Goal: Obtain resource: Download file/media

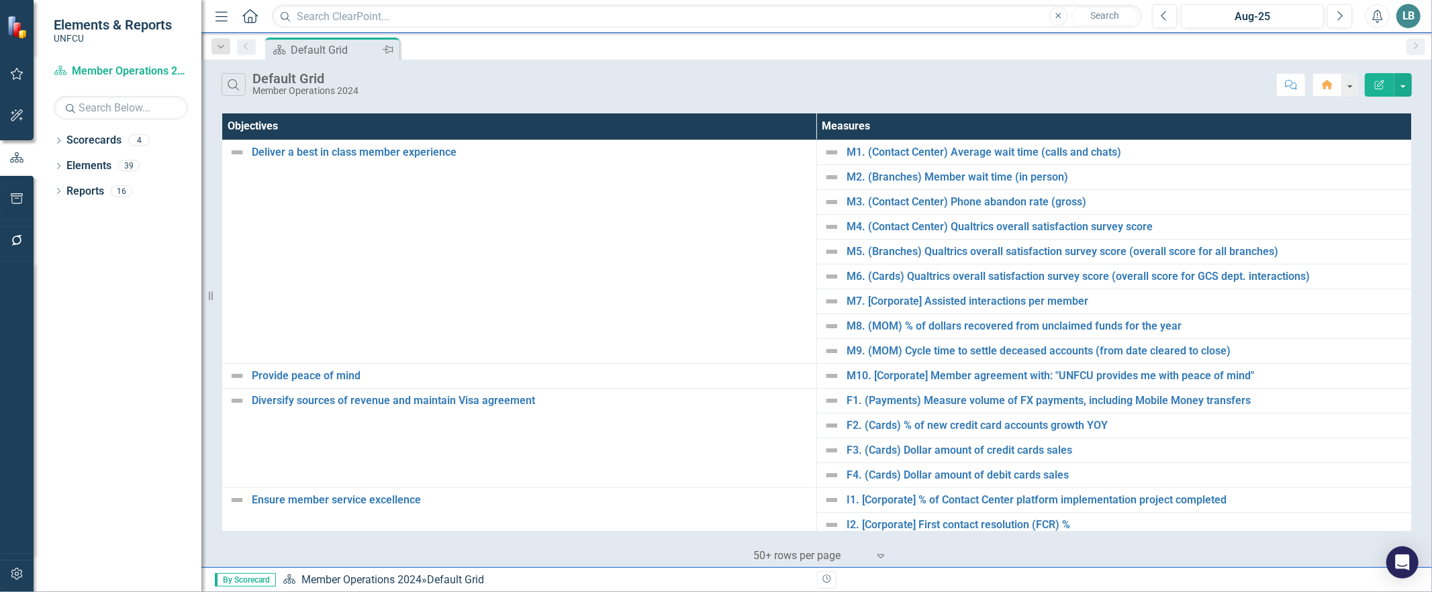
click at [390, 48] on icon "Pin" at bounding box center [388, 49] width 11 height 13
click at [56, 143] on icon "Dropdown" at bounding box center [58, 141] width 9 height 7
click at [62, 166] on icon "Dropdown" at bounding box center [65, 165] width 10 height 8
click at [137, 193] on link "Global Channel & Operations 2025" at bounding box center [144, 191] width 114 height 15
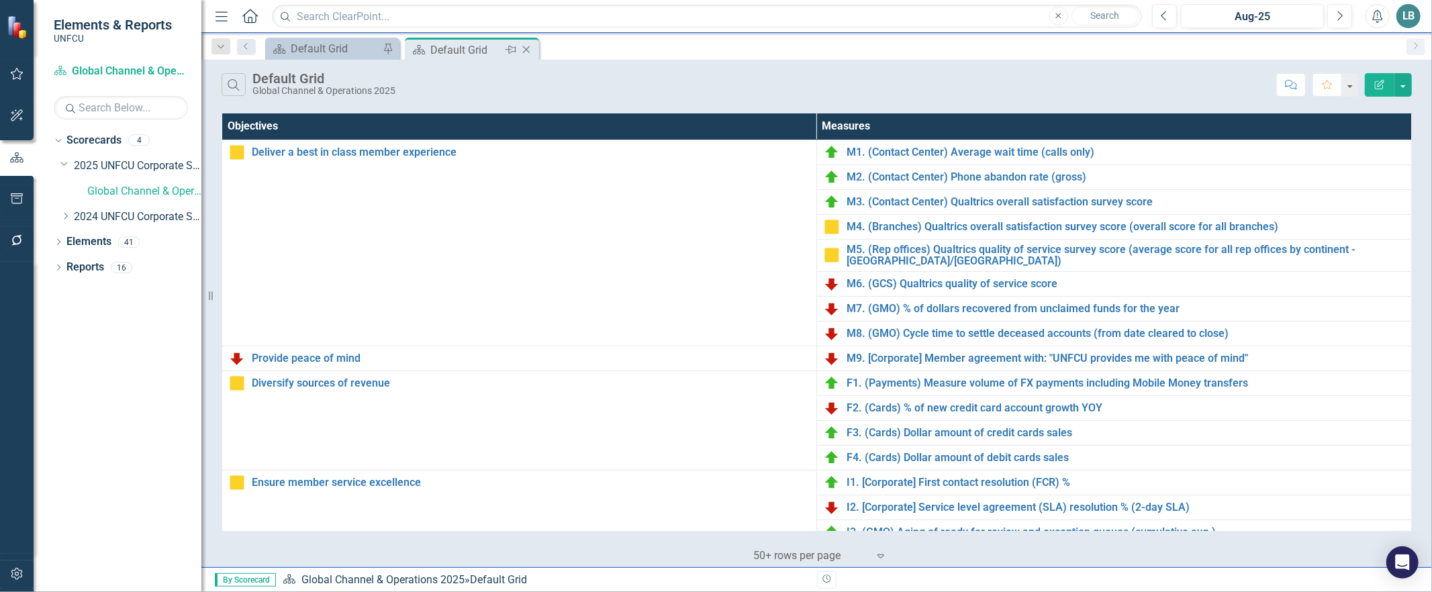
click at [513, 50] on icon "Pin" at bounding box center [510, 49] width 11 height 13
click at [384, 50] on icon "Pin" at bounding box center [387, 49] width 11 height 13
click at [528, 49] on icon "Close" at bounding box center [526, 49] width 13 height 11
click at [390, 50] on icon "Pin" at bounding box center [386, 50] width 11 height 13
click at [388, 48] on icon "Pin" at bounding box center [388, 49] width 11 height 13
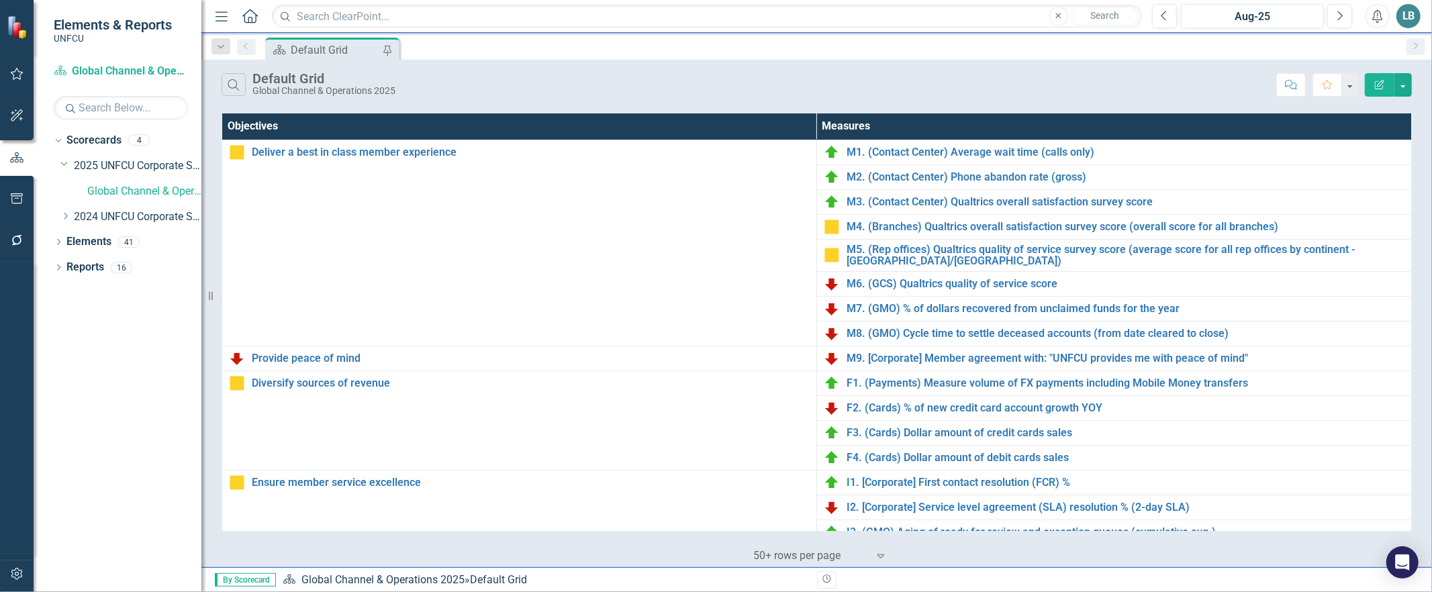
scroll to position [364, 0]
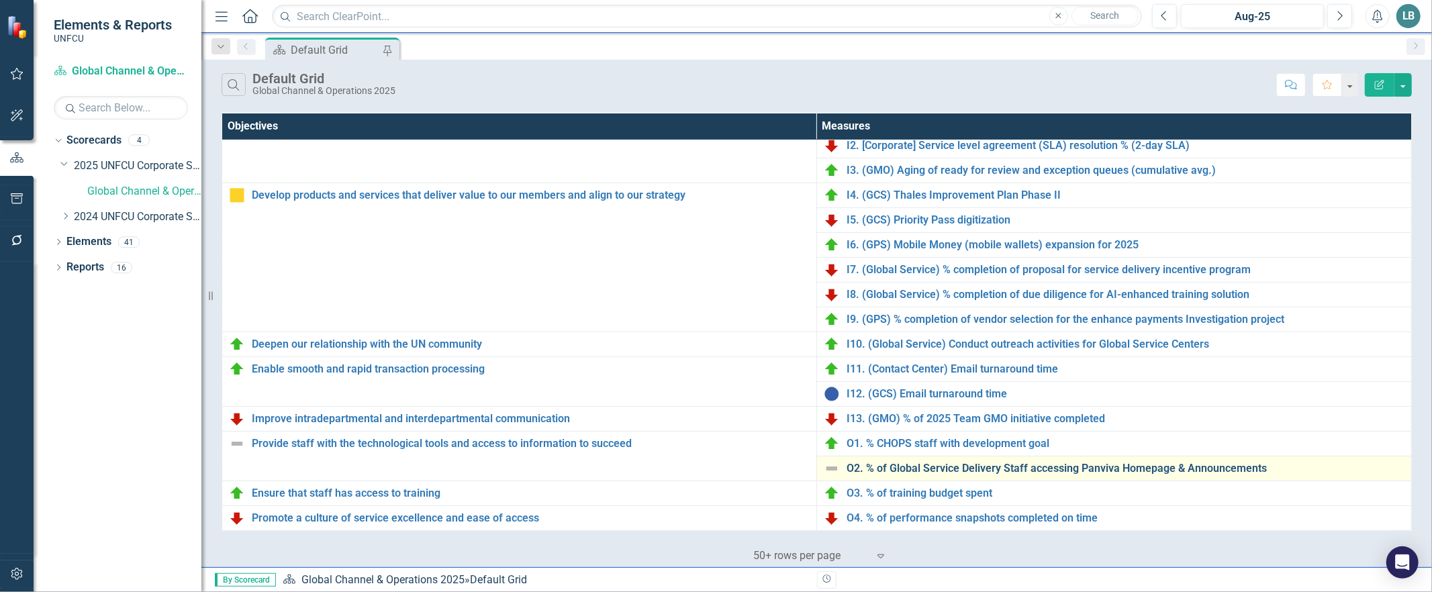
click at [900, 463] on link "O2. % of Global Service Delivery Staff accessing Panviva Homepage & Announcemen…" at bounding box center [1125, 468] width 558 height 12
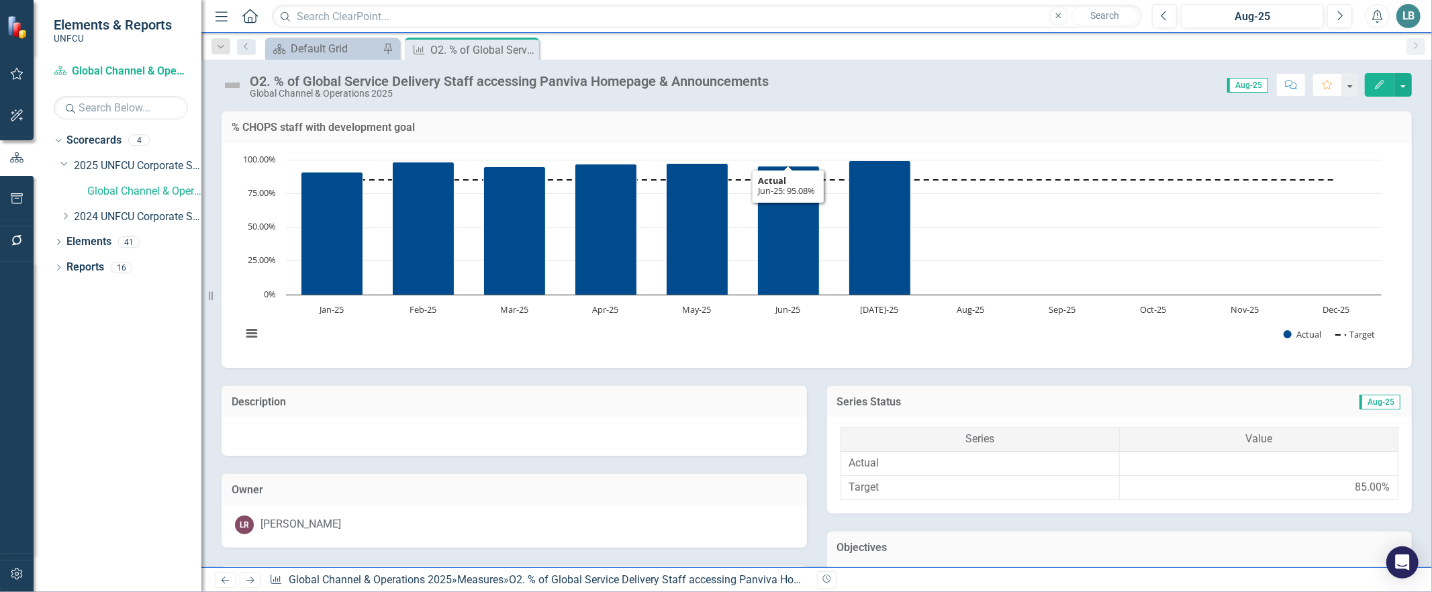
scroll to position [555, 0]
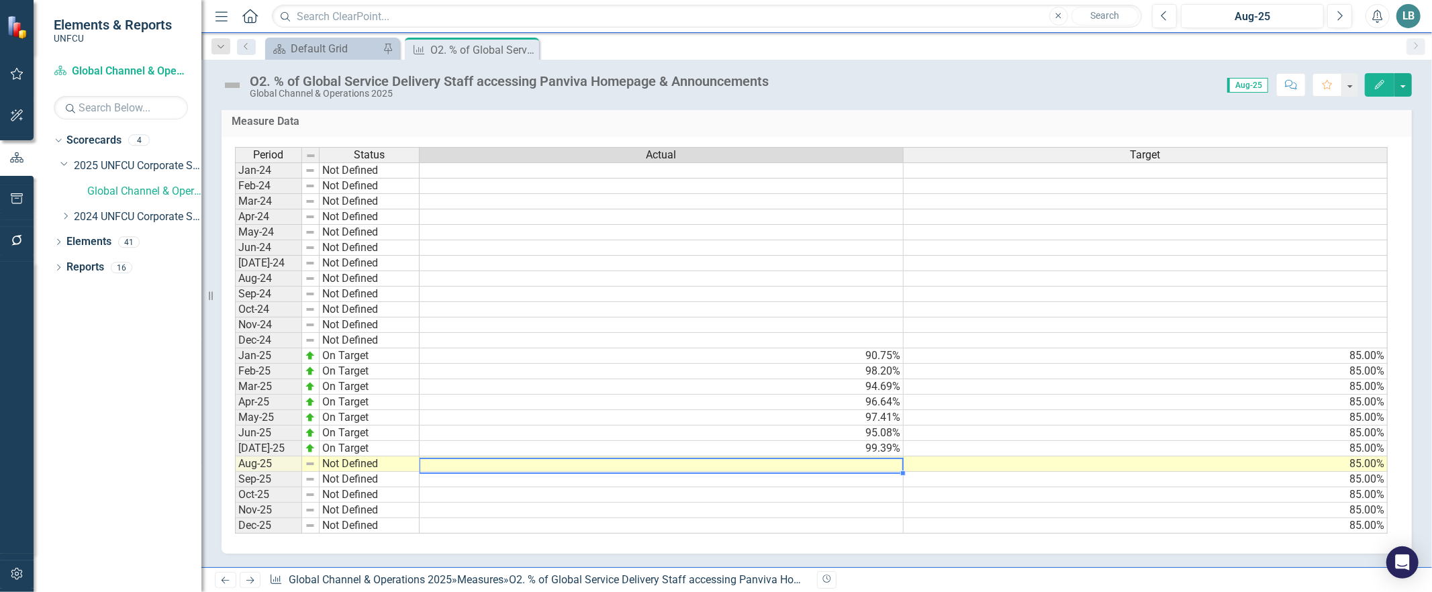
click at [882, 456] on td at bounding box center [661, 463] width 484 height 15
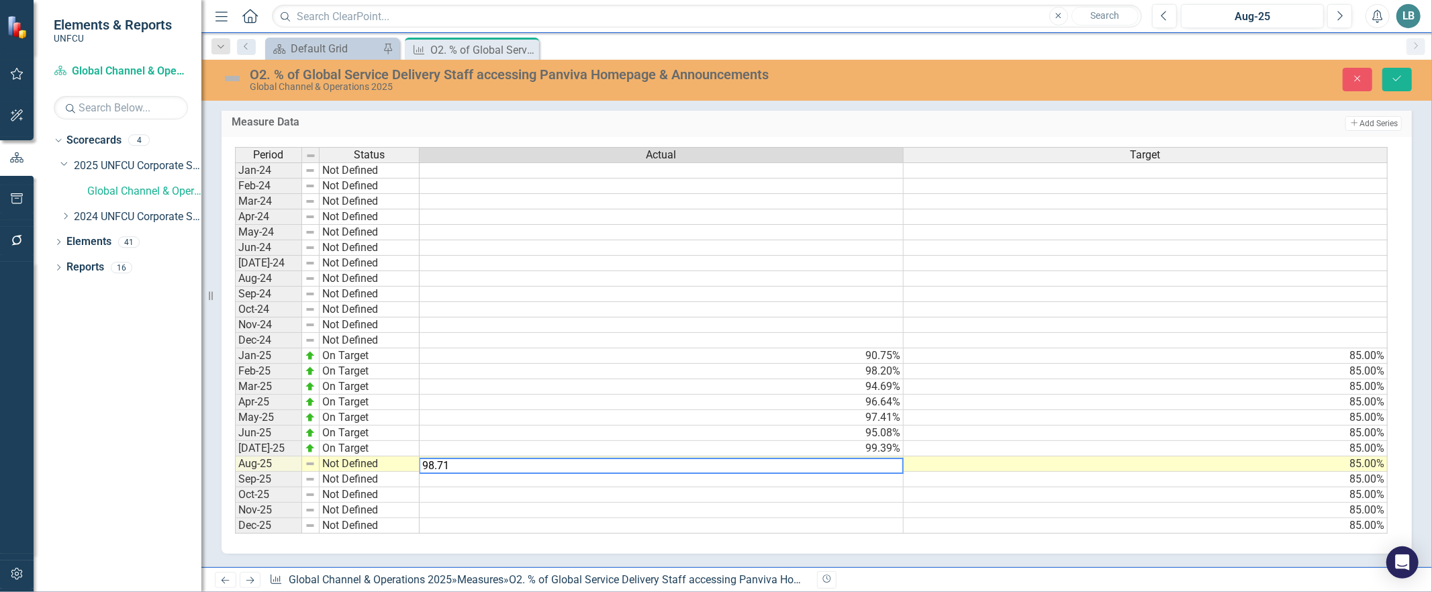
type textarea "98.71"
click at [340, 460] on td "Not Defined" at bounding box center [369, 463] width 100 height 15
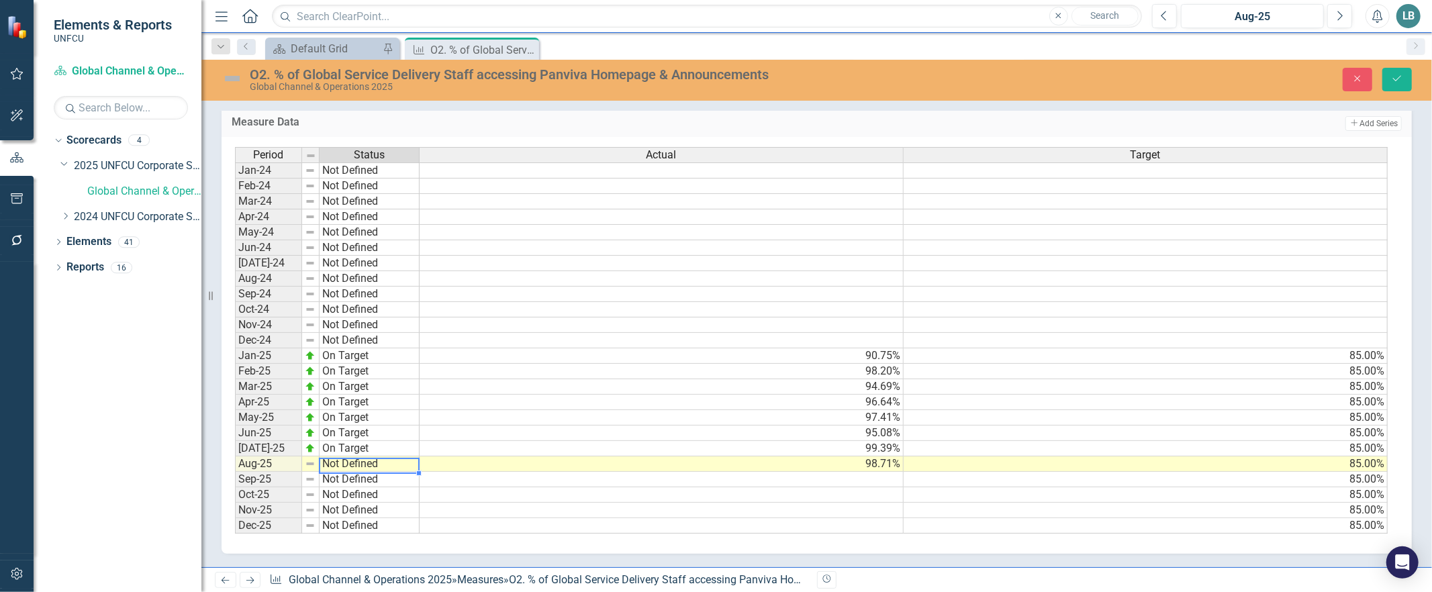
click at [339, 460] on td "Not Defined" at bounding box center [369, 463] width 100 height 15
type textarea "On Target"
click at [340, 389] on div "Period Status Actual Target Jan-24 Not Defined Feb-24 Not Defined Mar-24 Not De…" at bounding box center [811, 340] width 1153 height 387
click at [1385, 79] on button "Save" at bounding box center [1397, 79] width 30 height 23
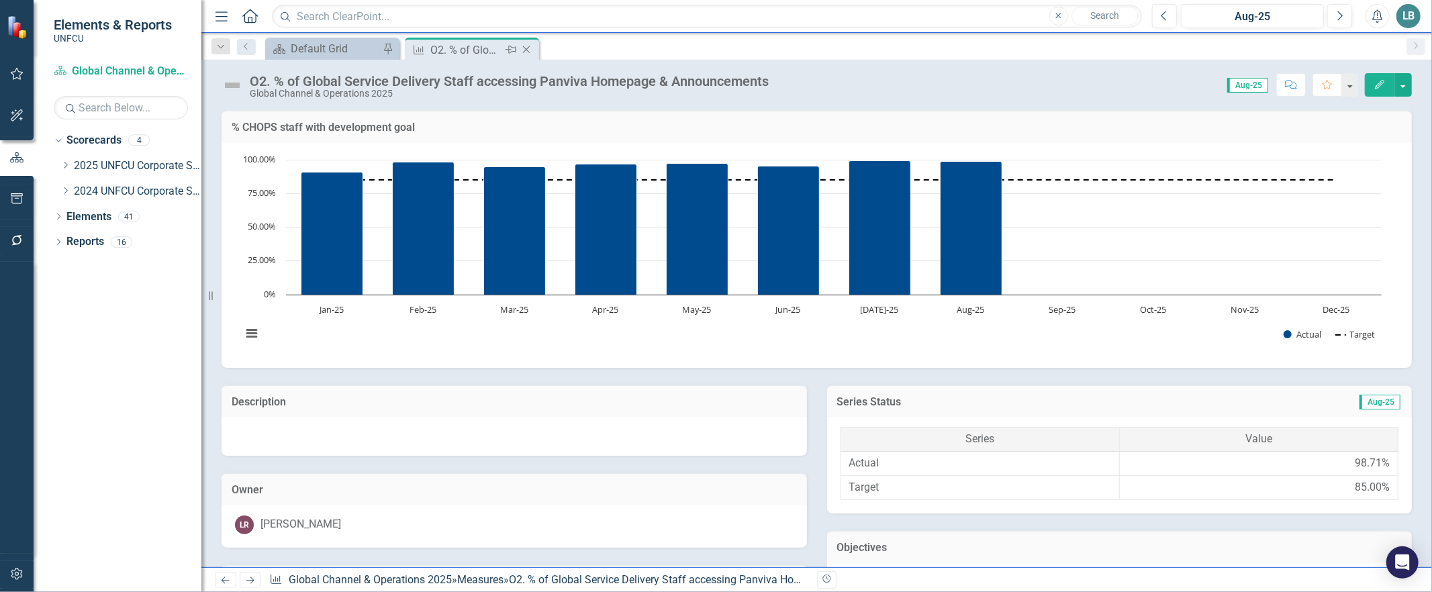
click at [527, 44] on icon "Close" at bounding box center [525, 49] width 13 height 11
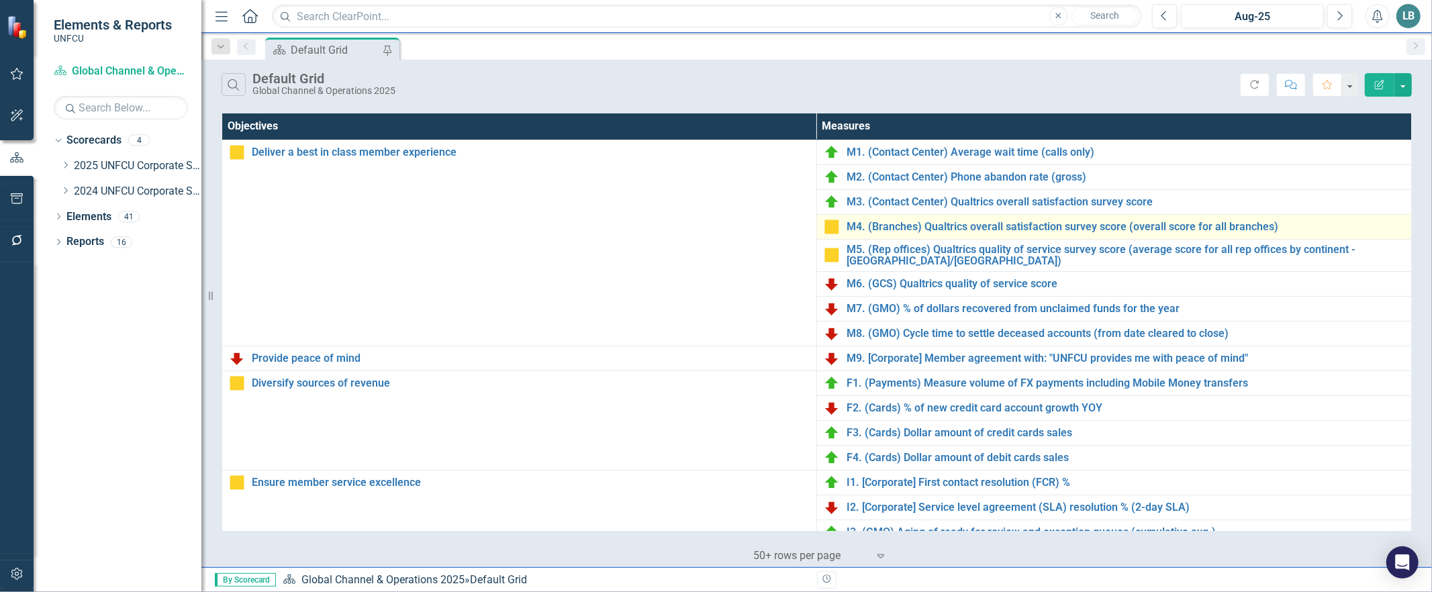
scroll to position [364, 0]
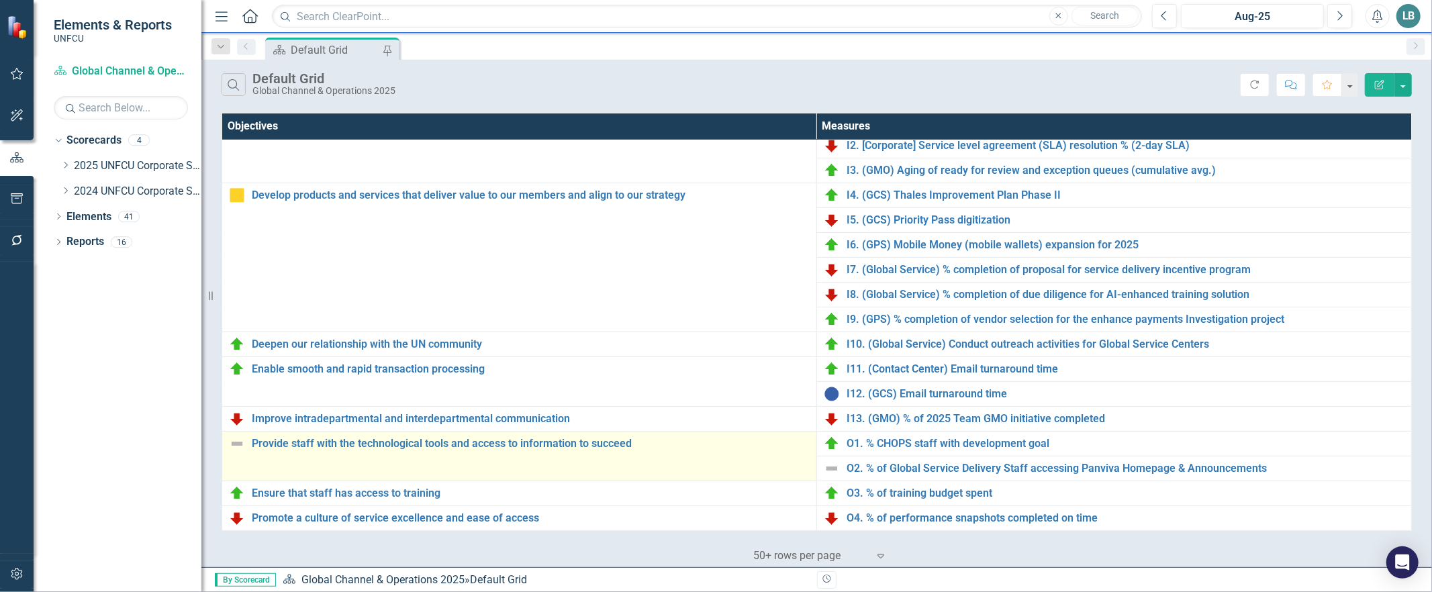
click at [226, 438] on td "Provide staff with the technological tools and access to information to succeed…" at bounding box center [519, 457] width 595 height 50
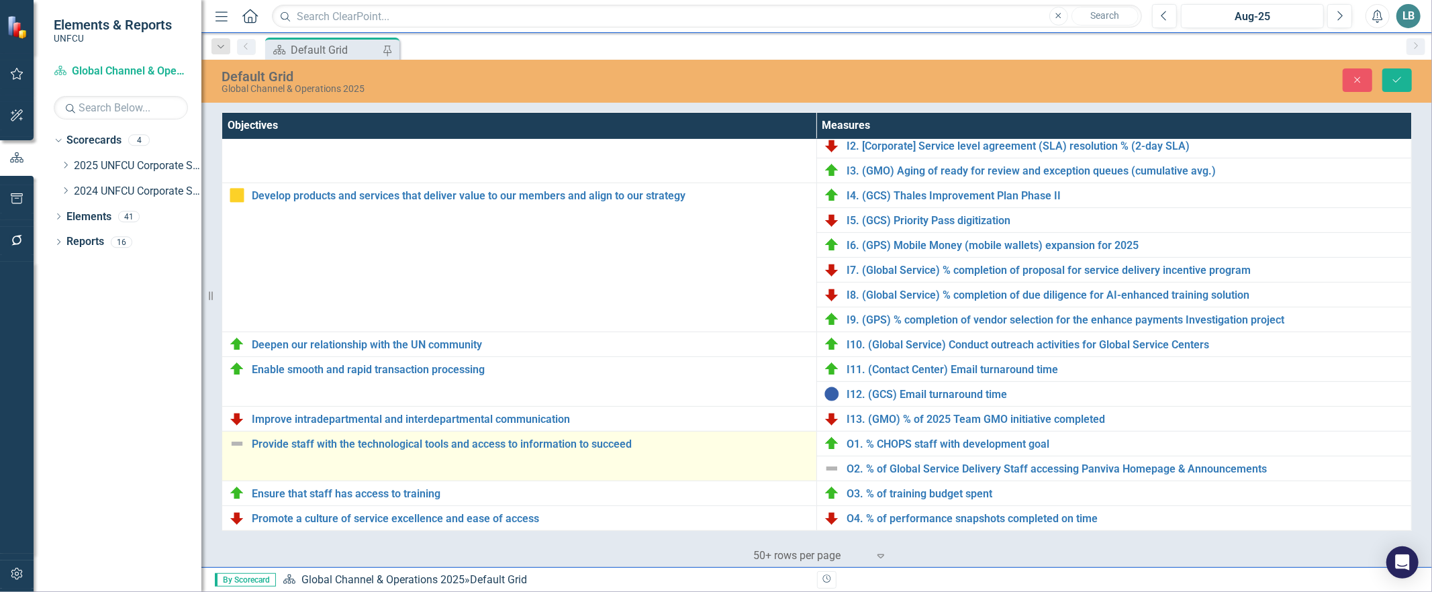
scroll to position [363, 0]
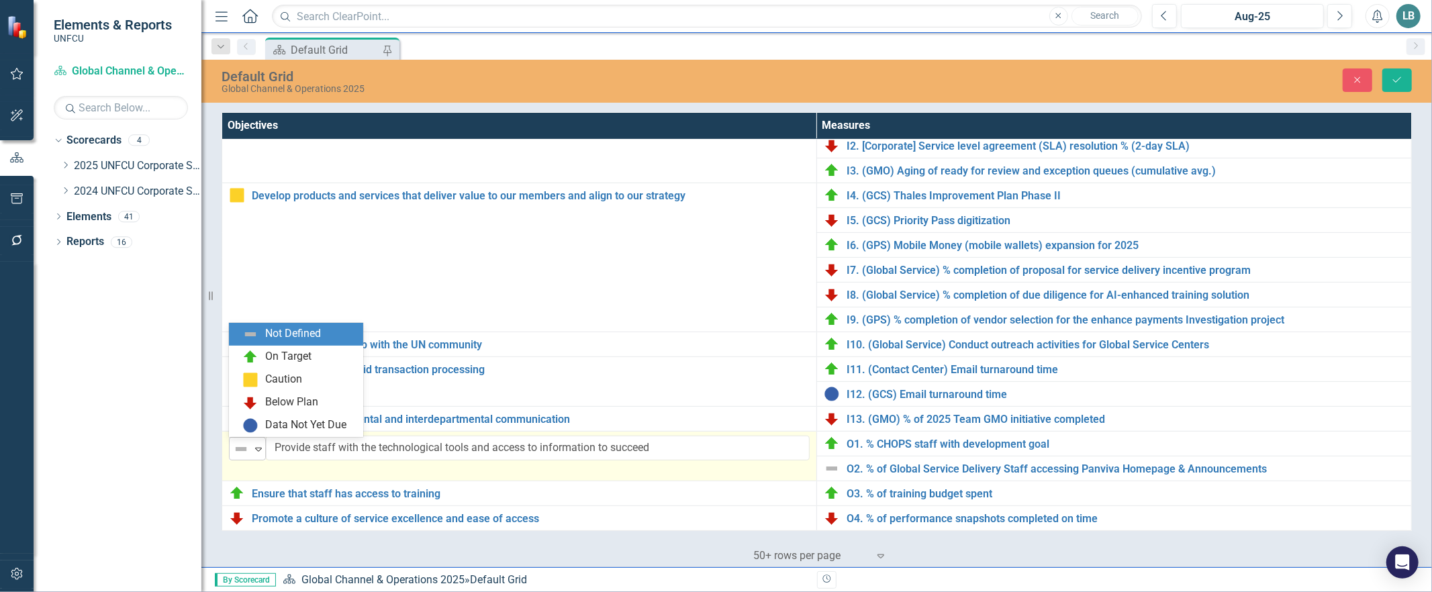
click at [256, 448] on icon "Expand" at bounding box center [258, 449] width 13 height 11
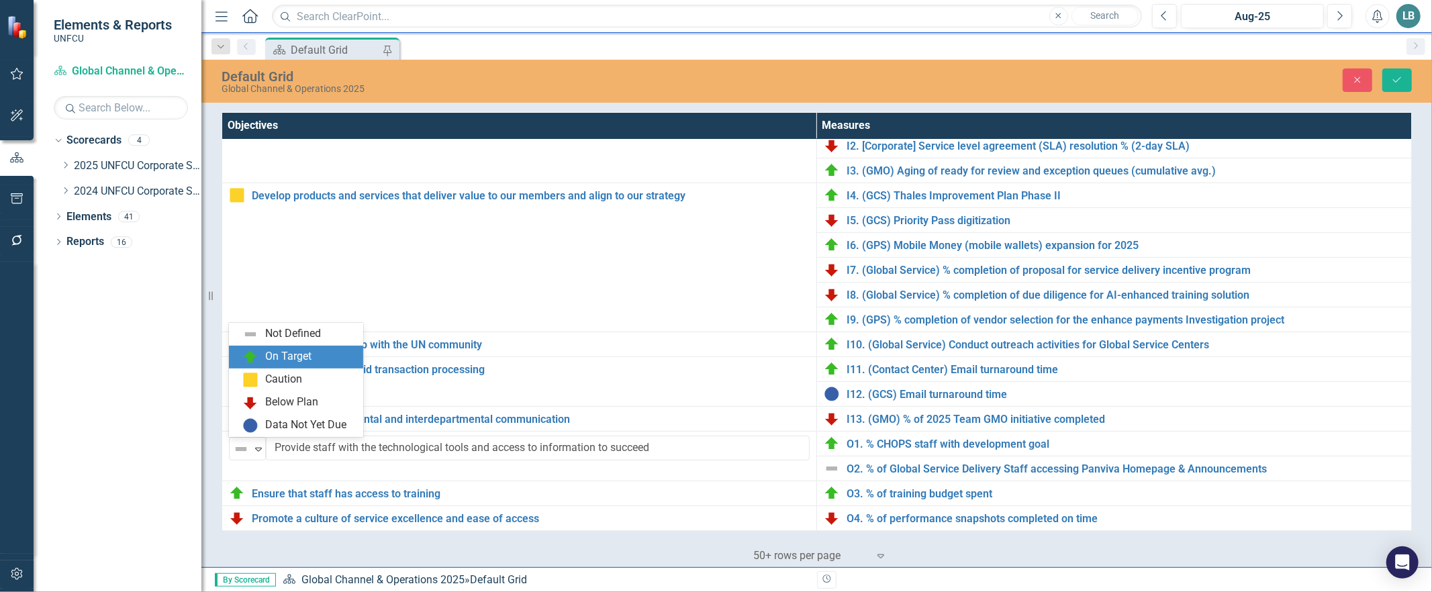
click at [259, 357] on div "On Target" at bounding box center [298, 357] width 113 height 16
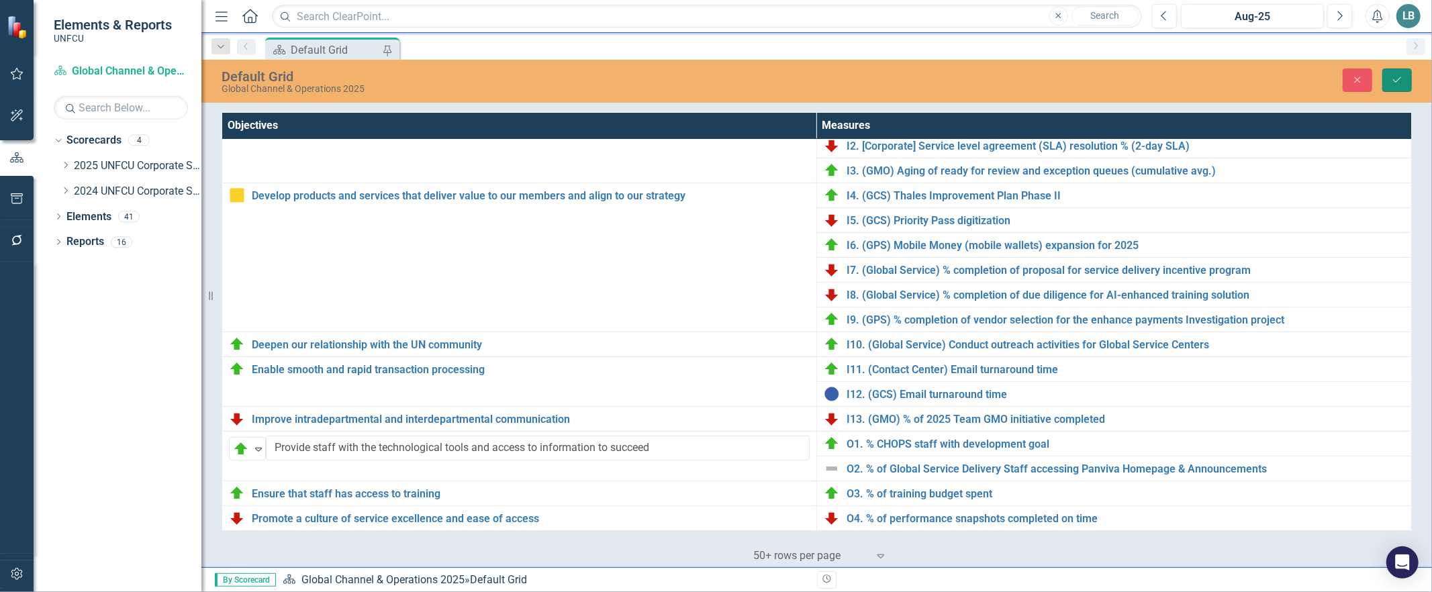
click at [1388, 77] on button "Save" at bounding box center [1397, 79] width 30 height 23
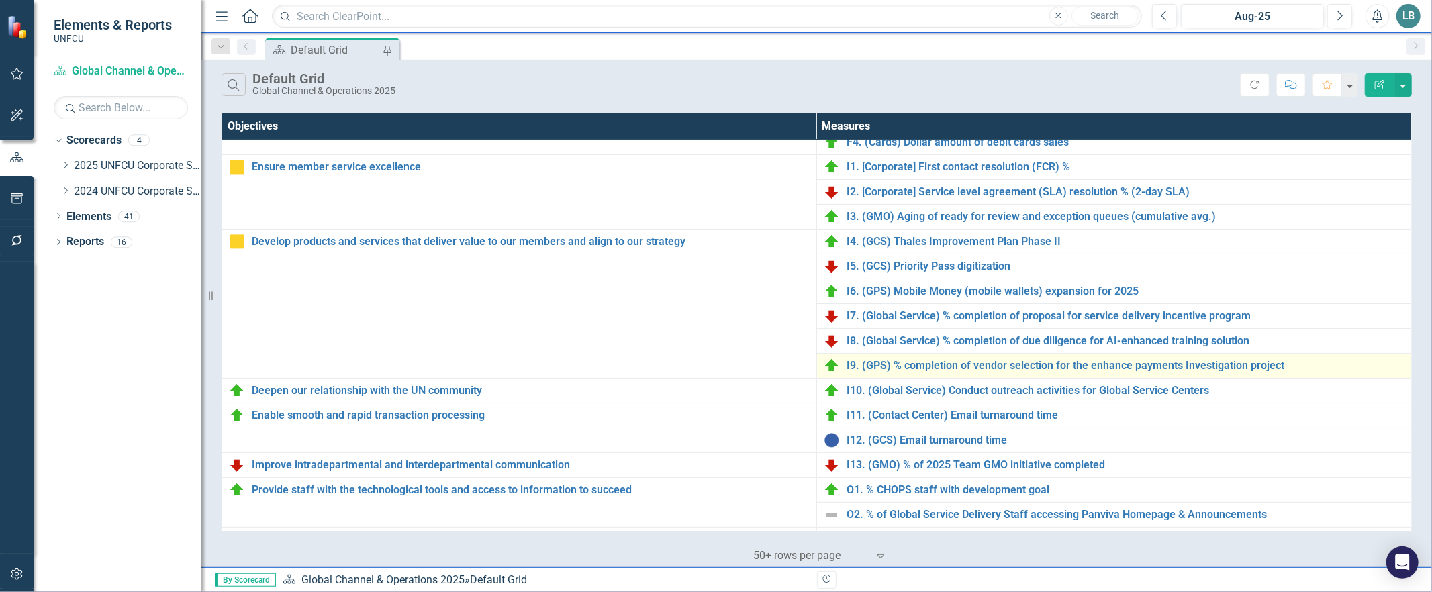
scroll to position [364, 0]
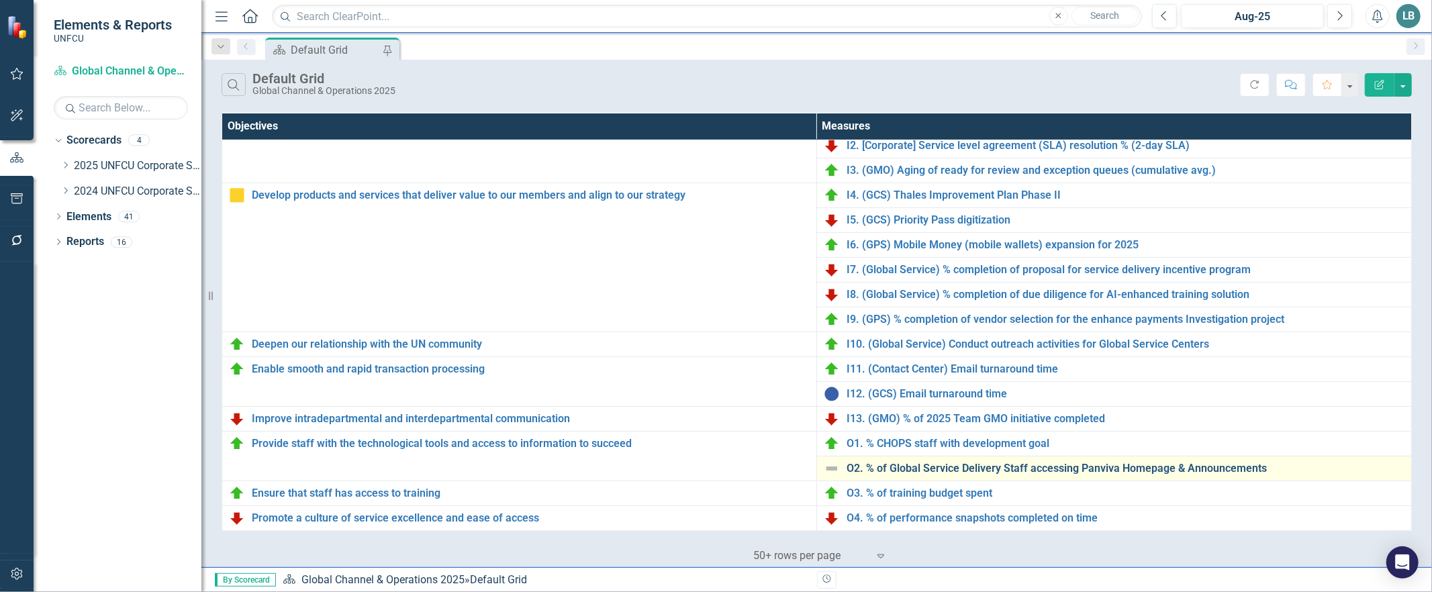
click at [869, 462] on link "O2. % of Global Service Delivery Staff accessing Panviva Homepage & Announcemen…" at bounding box center [1125, 468] width 558 height 12
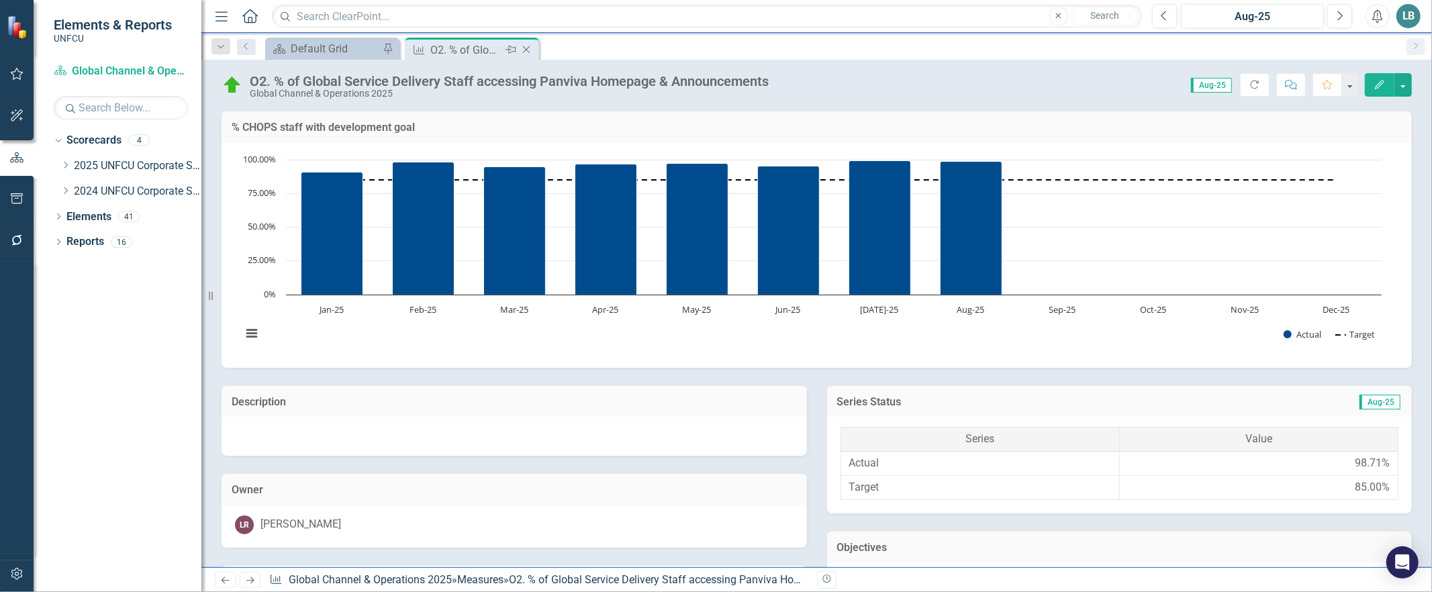
click at [528, 48] on icon at bounding box center [526, 49] width 7 height 7
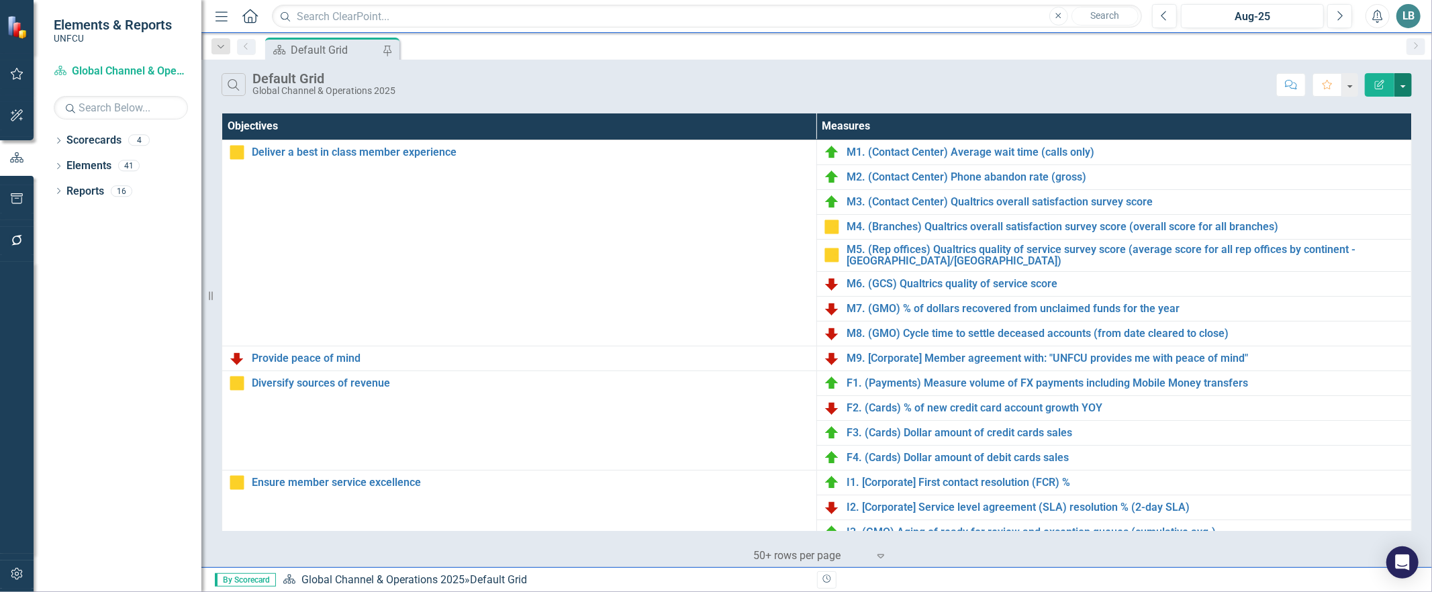
click at [1405, 79] on button "button" at bounding box center [1402, 84] width 17 height 23
drag, startPoint x: 1077, startPoint y: 97, endPoint x: 1077, endPoint y: 89, distance: 7.4
click at [1076, 97] on div "Search Default Grid Global Channel & Operations 2025 Comment Favorite Edit Repo…" at bounding box center [816, 82] width 1230 height 44
click at [56, 192] on icon "Dropdown" at bounding box center [58, 192] width 9 height 7
click at [64, 314] on icon at bounding box center [64, 313] width 3 height 6
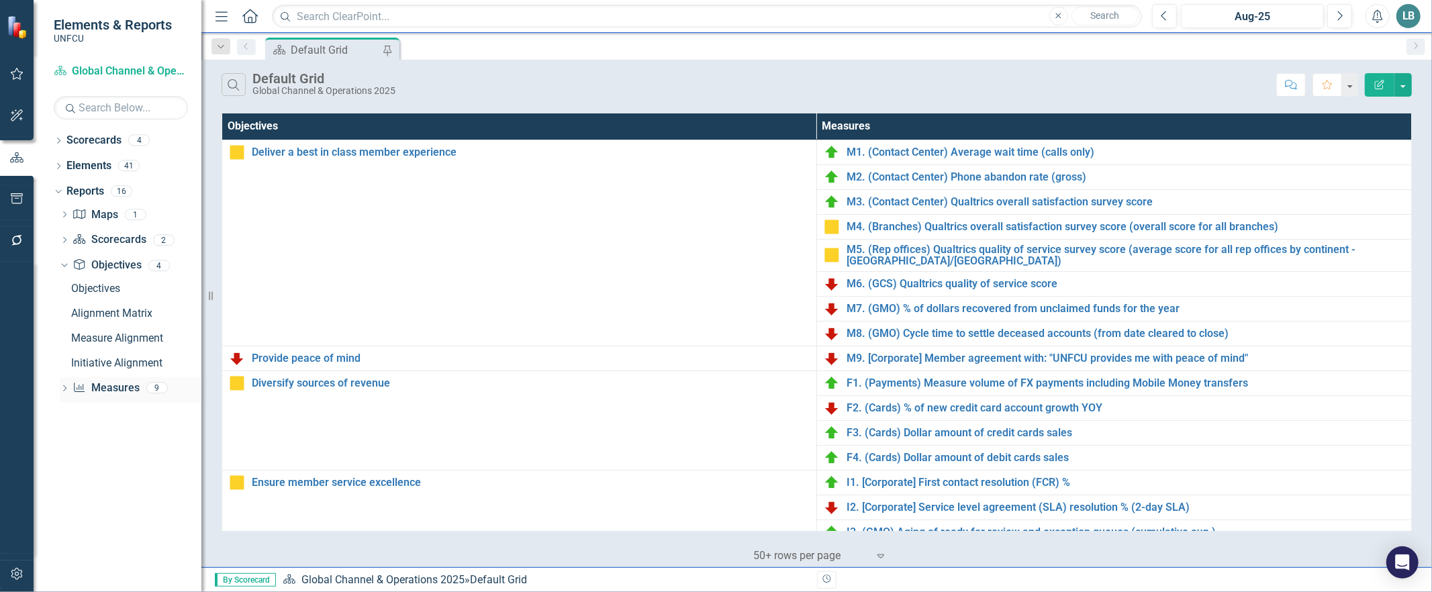
click at [63, 388] on icon "Dropdown" at bounding box center [64, 389] width 9 height 7
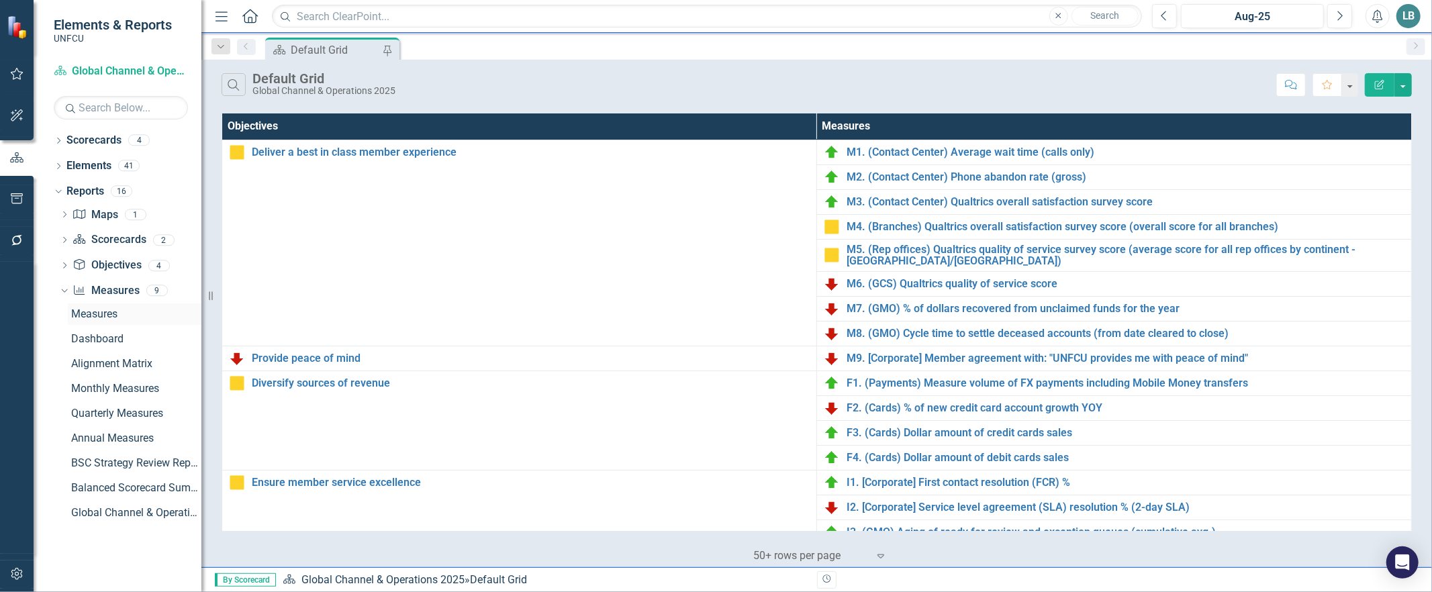
click at [109, 312] on div "Measures" at bounding box center [136, 314] width 130 height 12
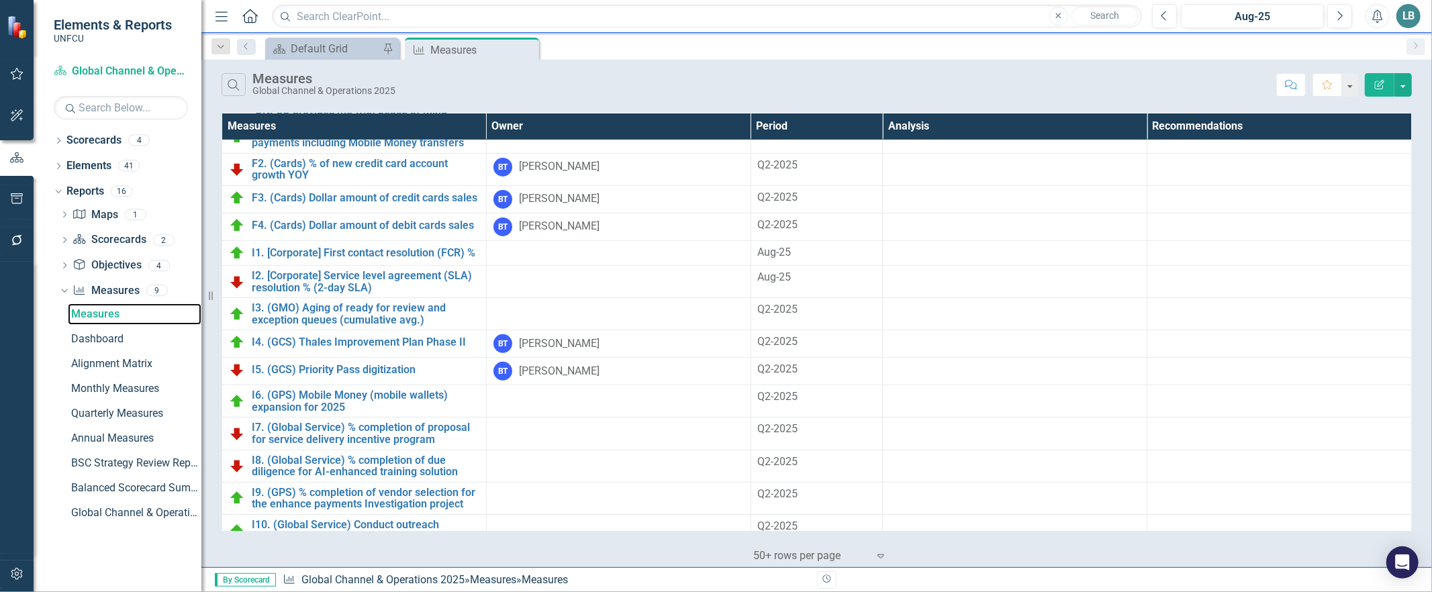
scroll to position [546, 0]
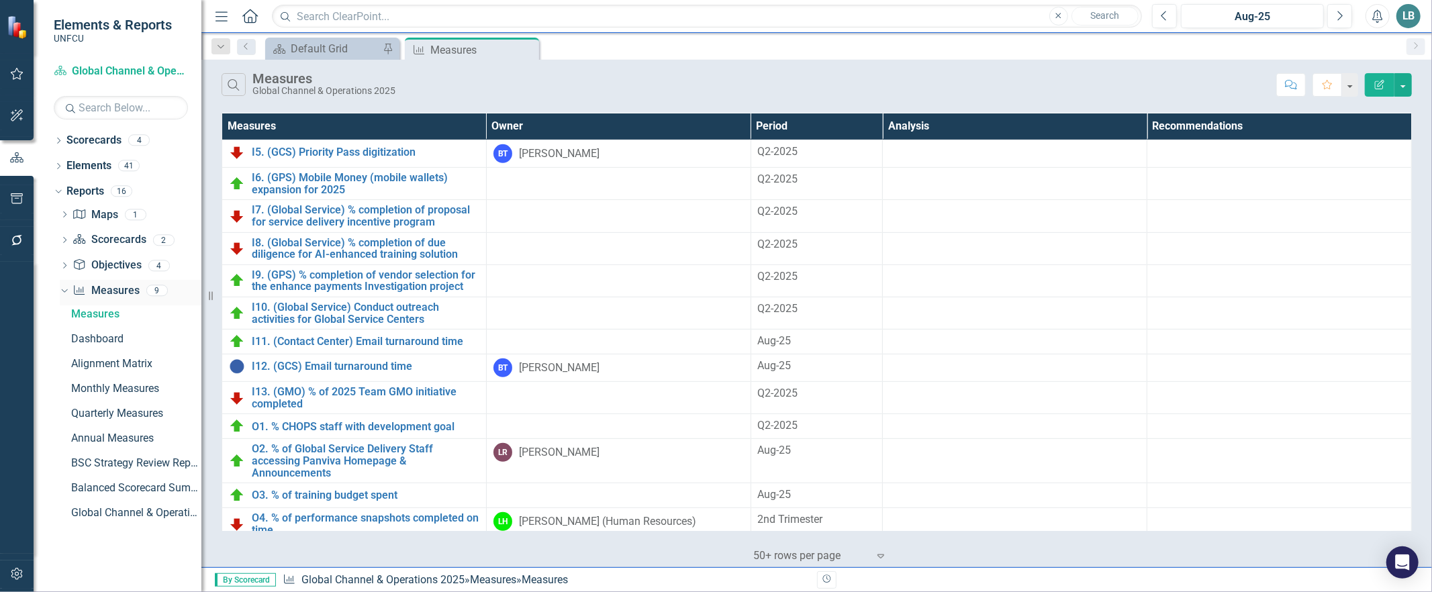
click at [62, 291] on icon "Dropdown" at bounding box center [62, 289] width 7 height 9
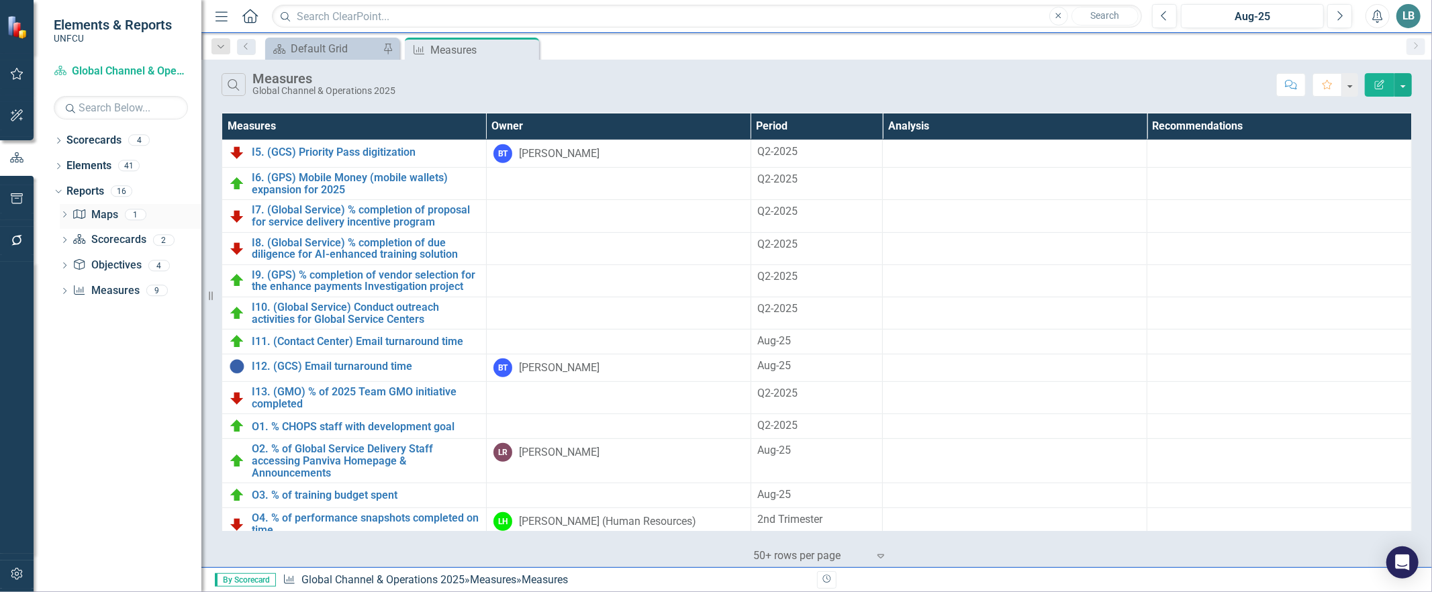
click at [63, 215] on icon "Dropdown" at bounding box center [64, 215] width 9 height 7
click at [95, 207] on link "Map Maps" at bounding box center [94, 214] width 45 height 15
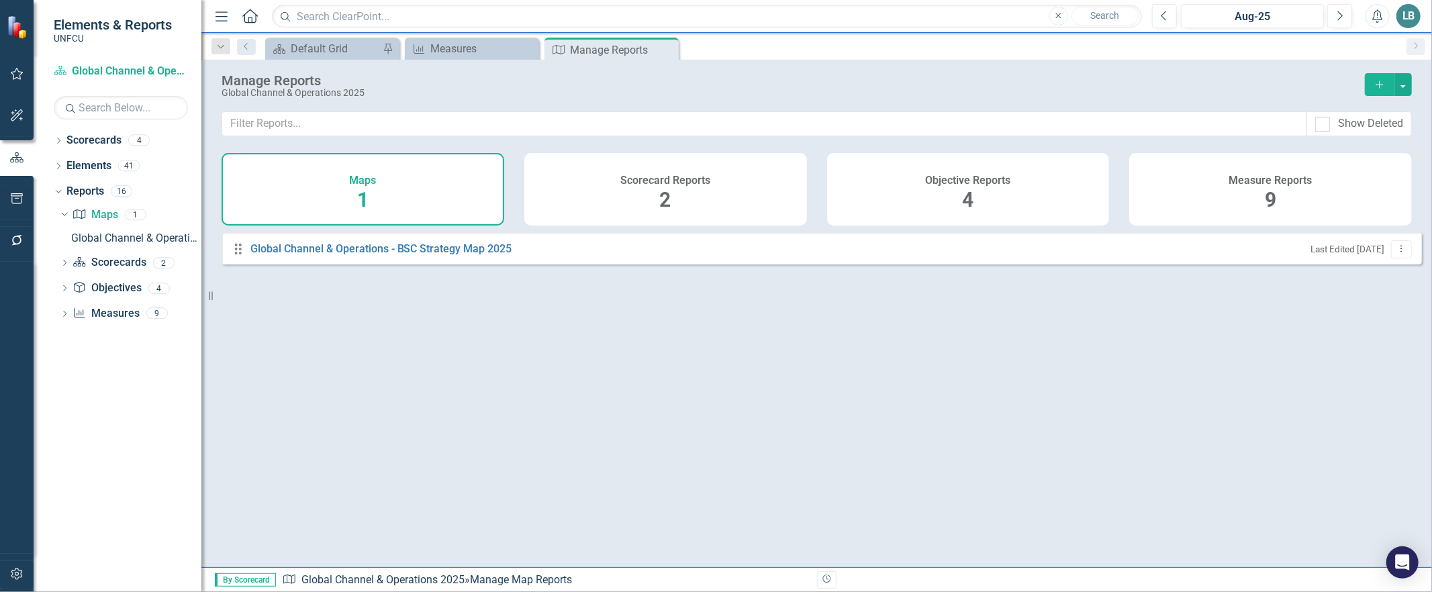
click at [58, 211] on div "Dropdown Map Maps 1 Global Channel & Operations - BSC Strategy Map 2025 Dropdow…" at bounding box center [128, 266] width 148 height 124
click at [62, 217] on icon "Dropdown" at bounding box center [62, 213] width 7 height 9
click at [62, 215] on icon "Dropdown" at bounding box center [64, 215] width 9 height 7
click at [128, 237] on div "Global Channel & Operations - BSC Strategy Map 2025" at bounding box center [136, 238] width 130 height 12
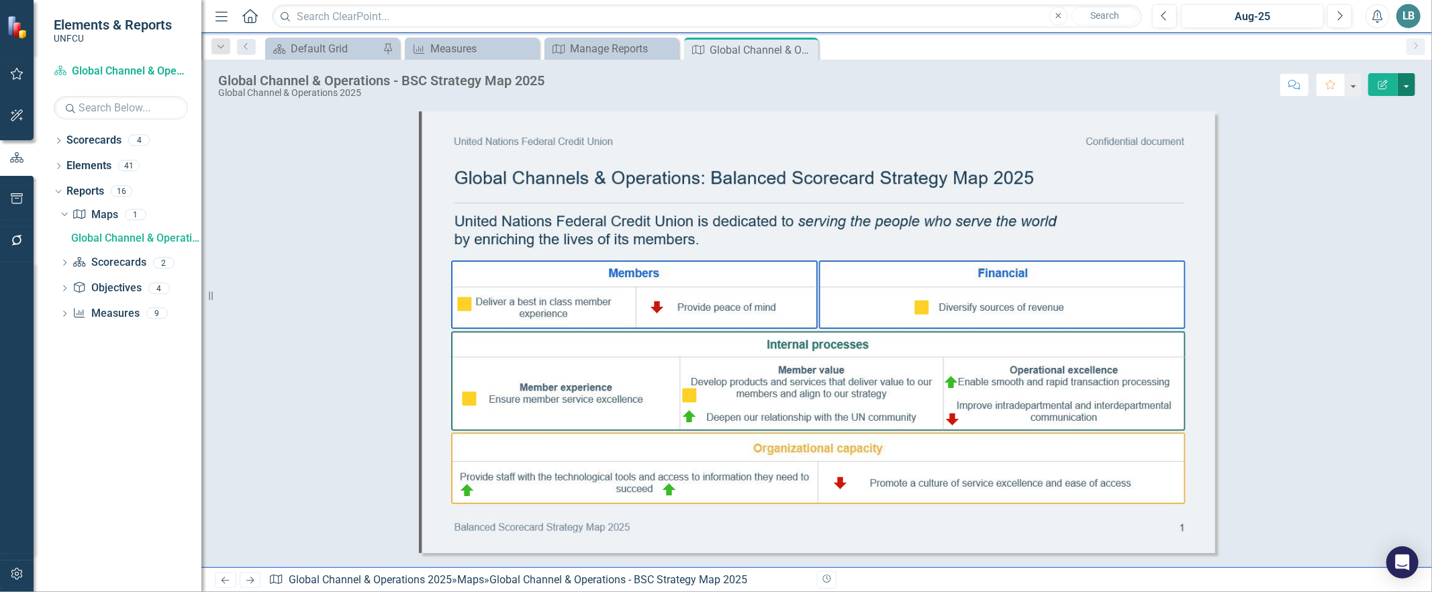
click at [1405, 88] on button "button" at bounding box center [1405, 84] width 17 height 23
click at [1374, 133] on link "PDF Export to PDF" at bounding box center [1362, 135] width 106 height 25
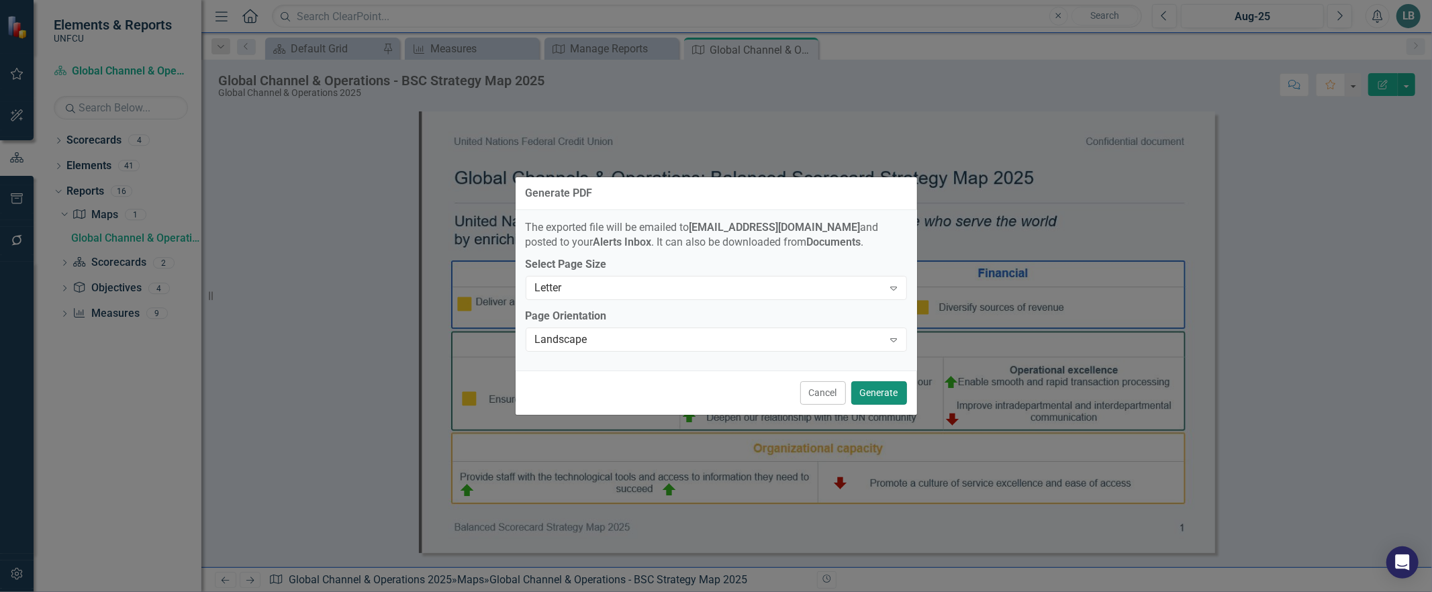
click at [877, 399] on button "Generate" at bounding box center [879, 392] width 56 height 23
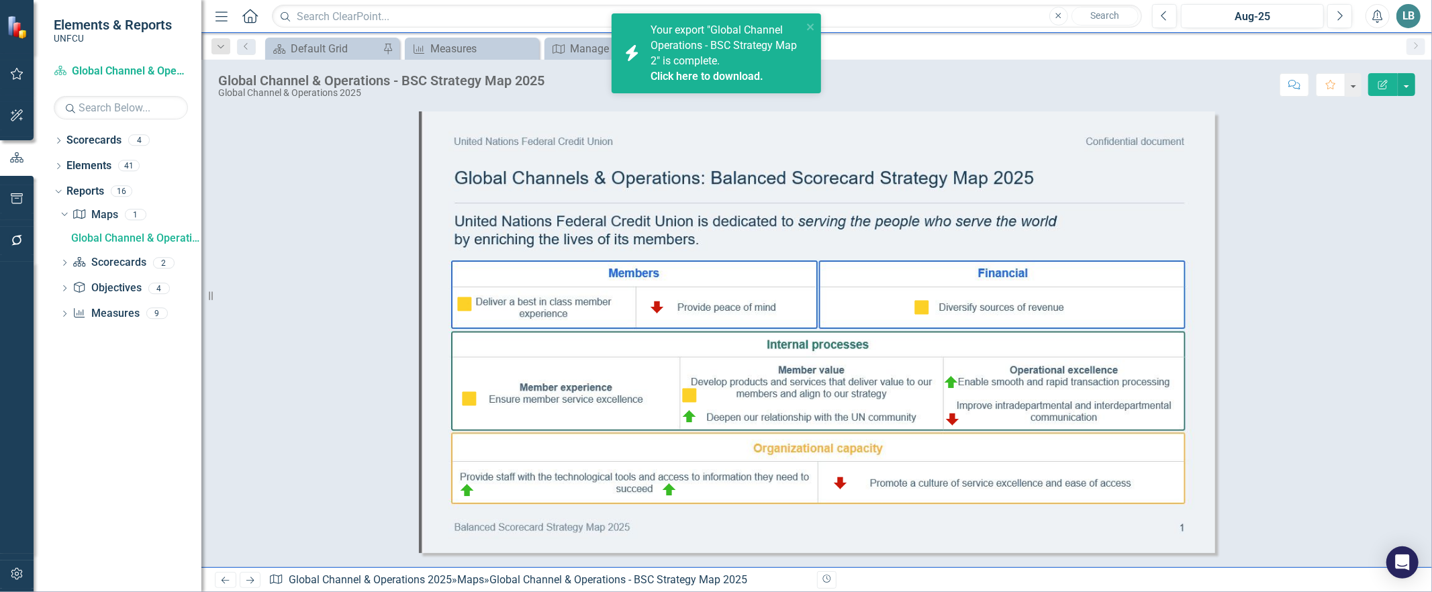
click at [705, 75] on link "Click here to download." at bounding box center [706, 76] width 113 height 13
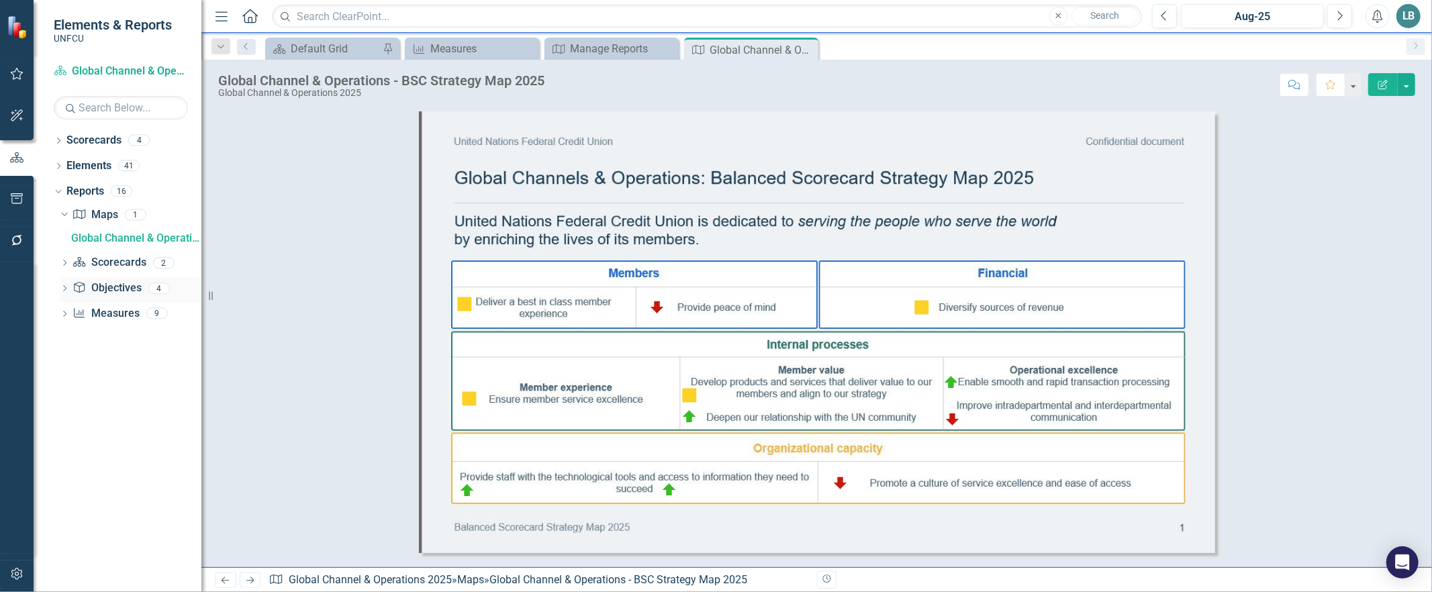
click at [62, 287] on icon "Dropdown" at bounding box center [64, 289] width 9 height 7
click at [75, 287] on div "Objectives" at bounding box center [136, 289] width 130 height 12
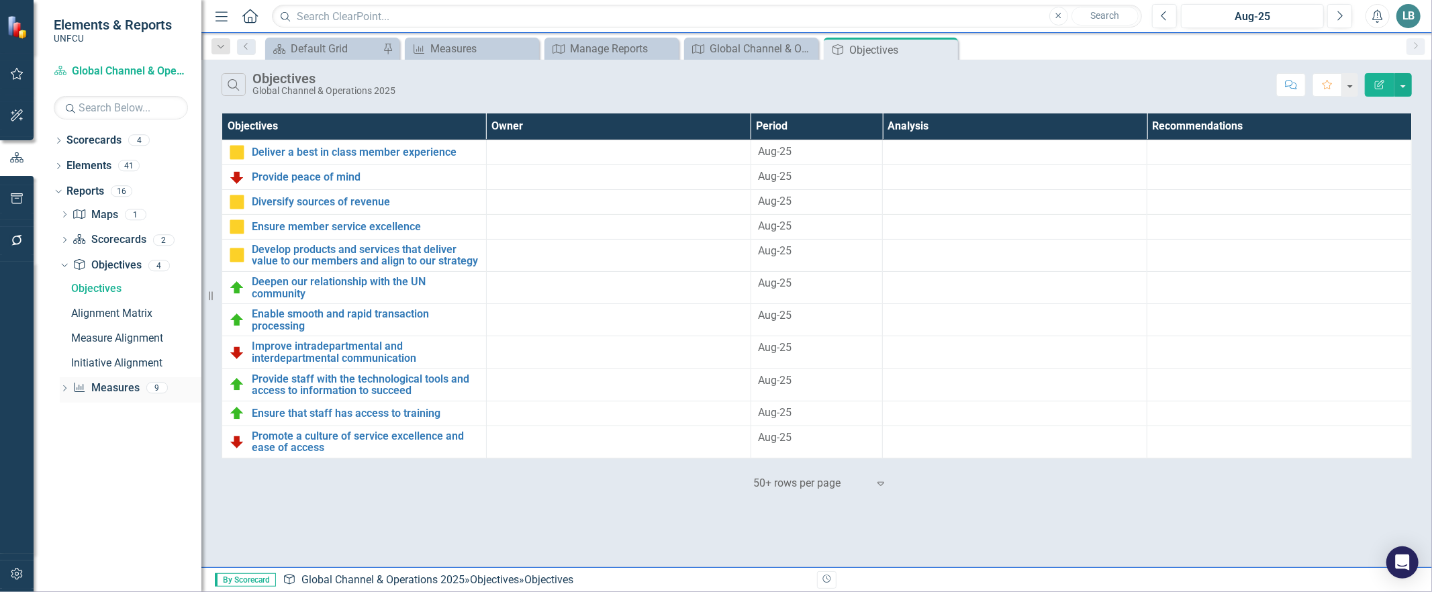
click at [64, 386] on icon at bounding box center [64, 388] width 3 height 6
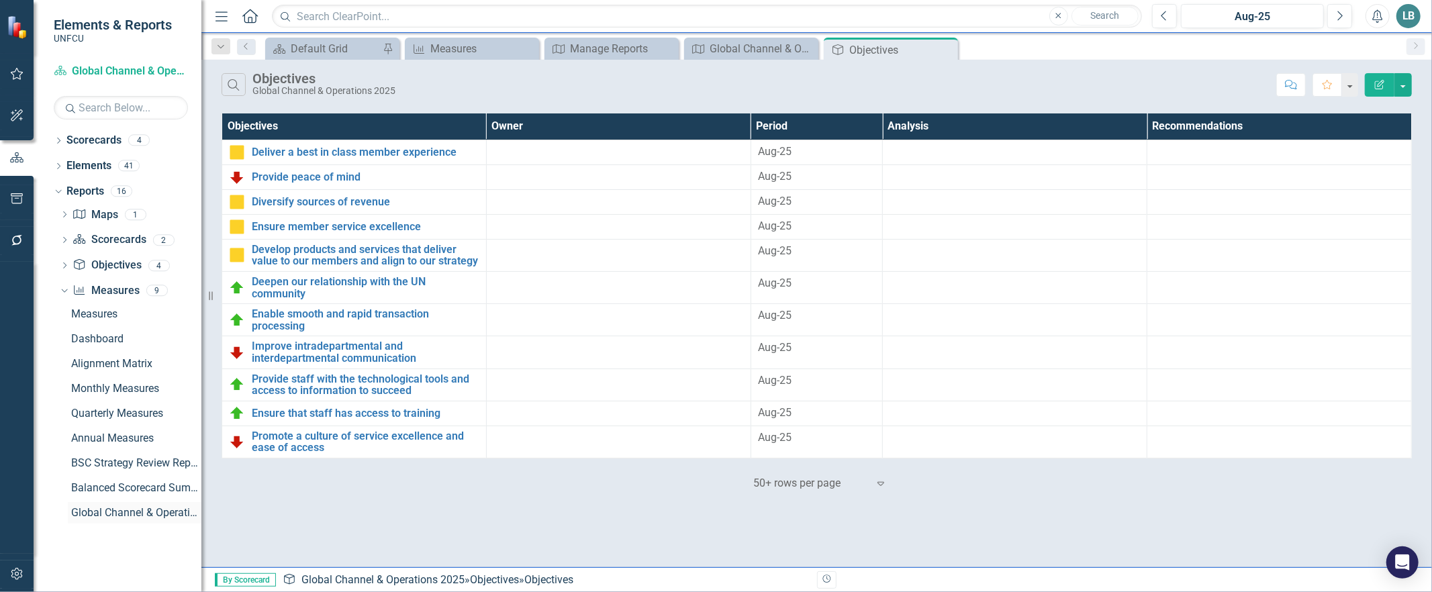
click at [132, 510] on div "Global Channel & Operations BSC 2025" at bounding box center [136, 513] width 130 height 12
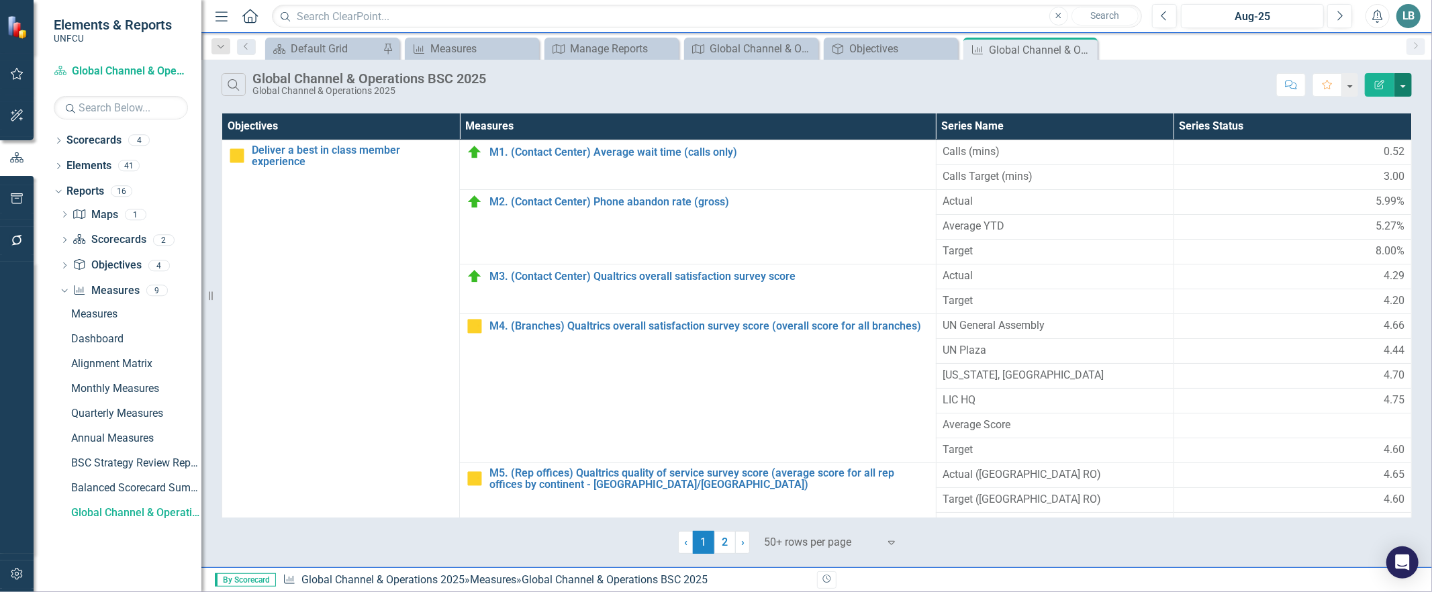
click at [1403, 83] on button "button" at bounding box center [1402, 84] width 17 height 23
click at [1356, 139] on link "PDF Export to PDF" at bounding box center [1358, 136] width 106 height 25
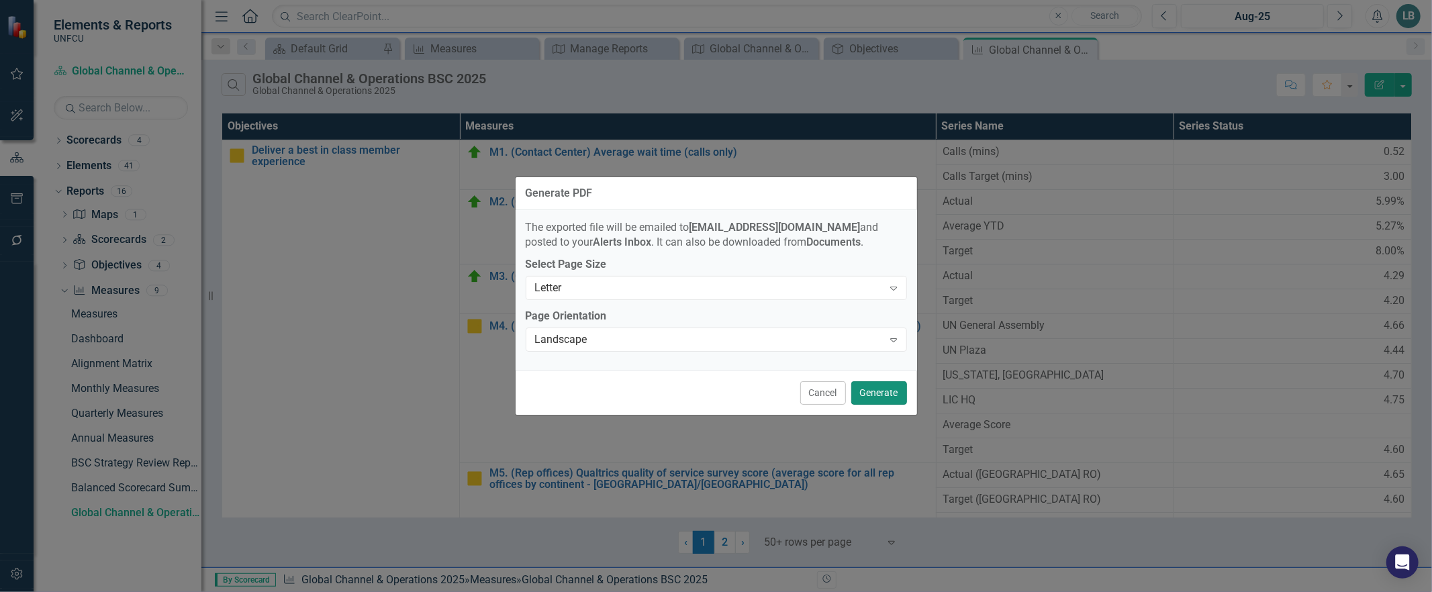
click at [878, 387] on button "Generate" at bounding box center [879, 392] width 56 height 23
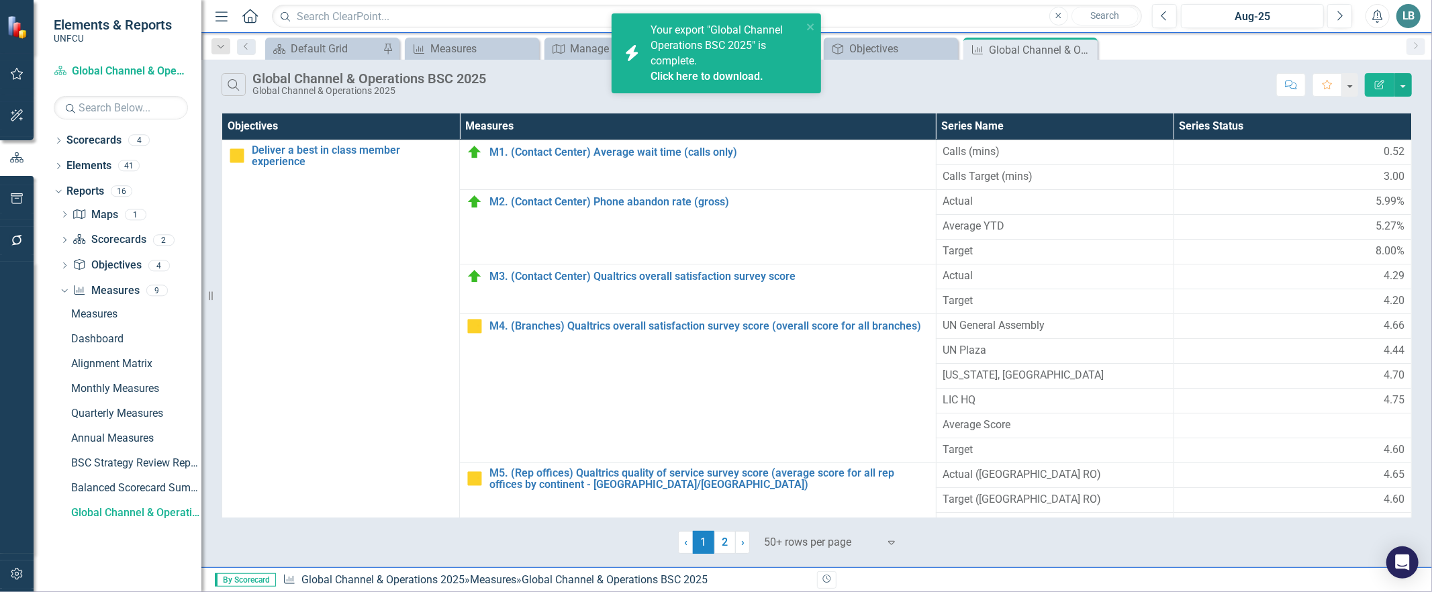
click at [746, 78] on link "Click here to download." at bounding box center [706, 76] width 113 height 13
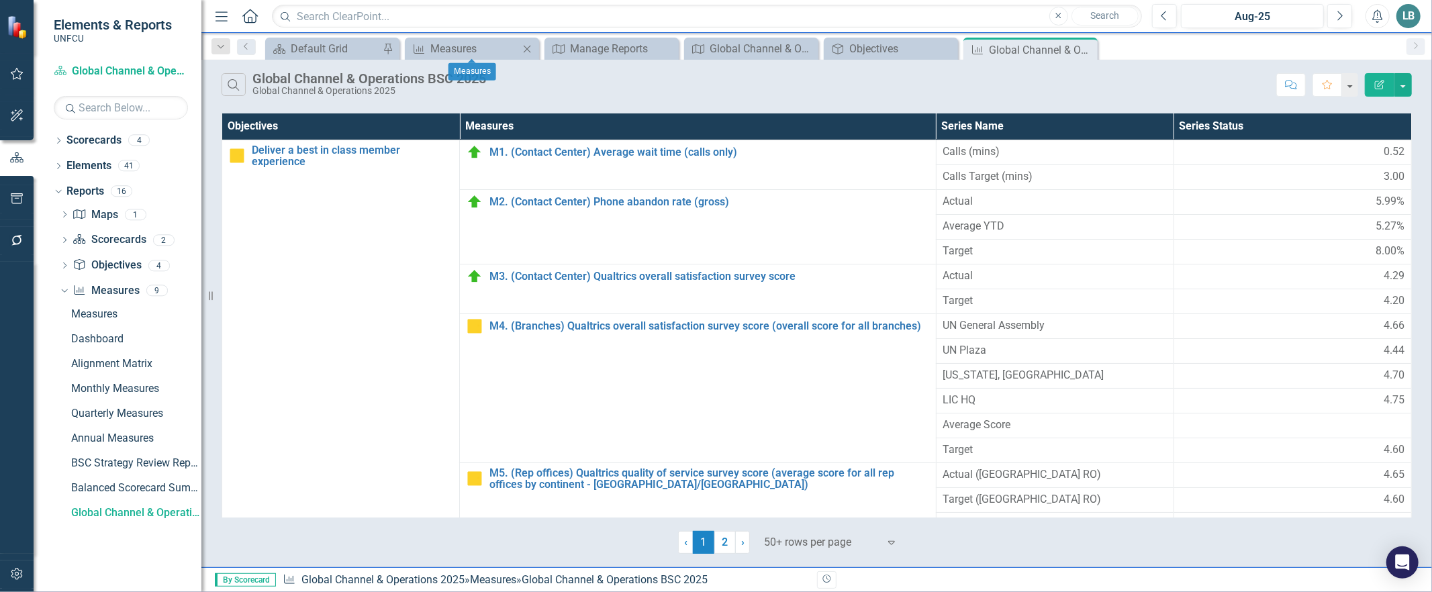
click at [527, 47] on icon "Close" at bounding box center [526, 49] width 13 height 11
click at [0, 0] on icon "Close" at bounding box center [0, 0] width 0 height 0
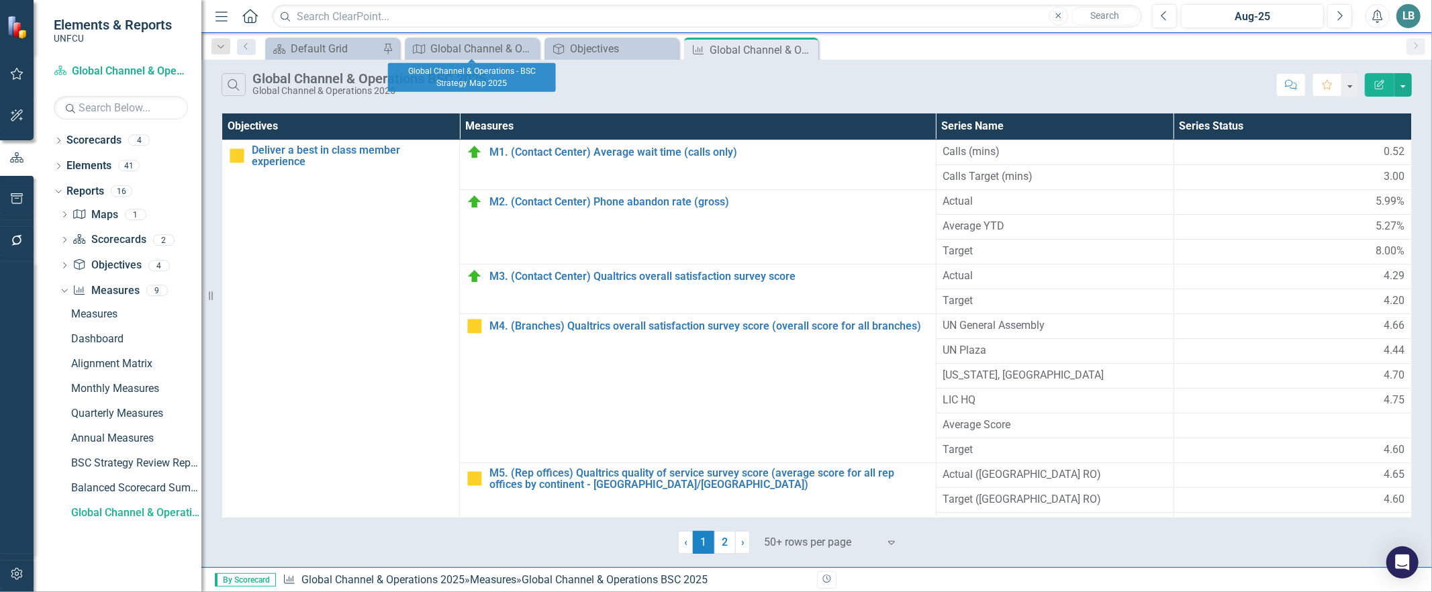
click at [0, 0] on icon "Close" at bounding box center [0, 0] width 0 height 0
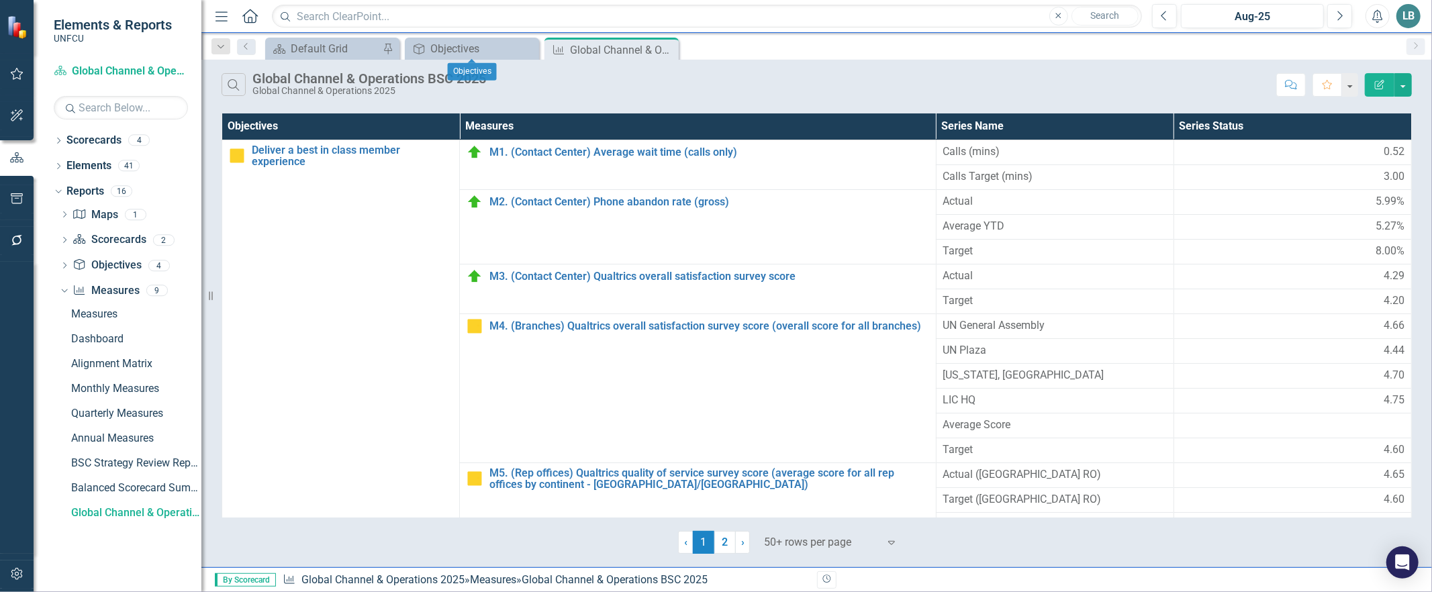
click at [0, 0] on icon "Close" at bounding box center [0, 0] width 0 height 0
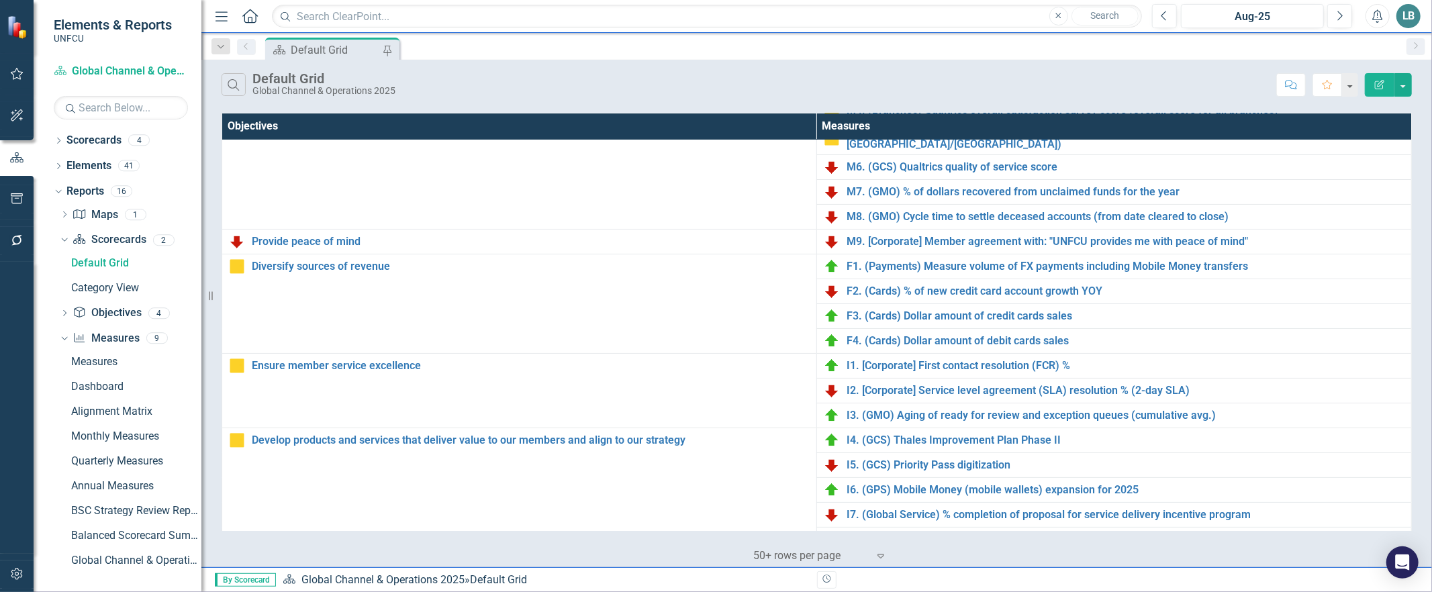
scroll to position [364, 0]
